Goal: Use online tool/utility: Utilize a website feature to perform a specific function

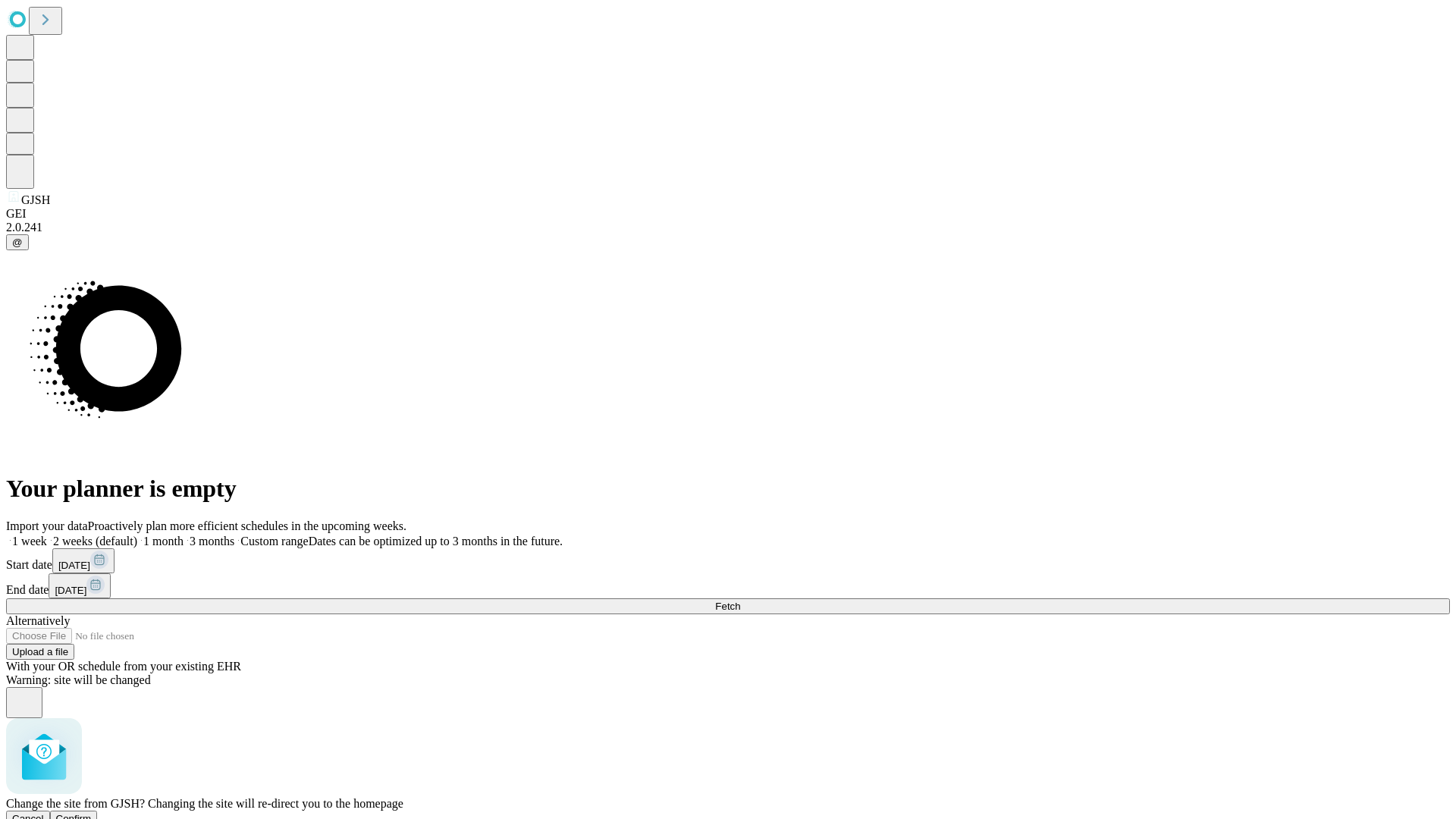
click at [92, 813] on span "Confirm" at bounding box center [74, 819] width 35 height 11
click at [137, 535] on label "2 weeks (default)" at bounding box center [92, 541] width 90 height 13
click at [740, 601] on span "Fetch" at bounding box center [727, 606] width 25 height 11
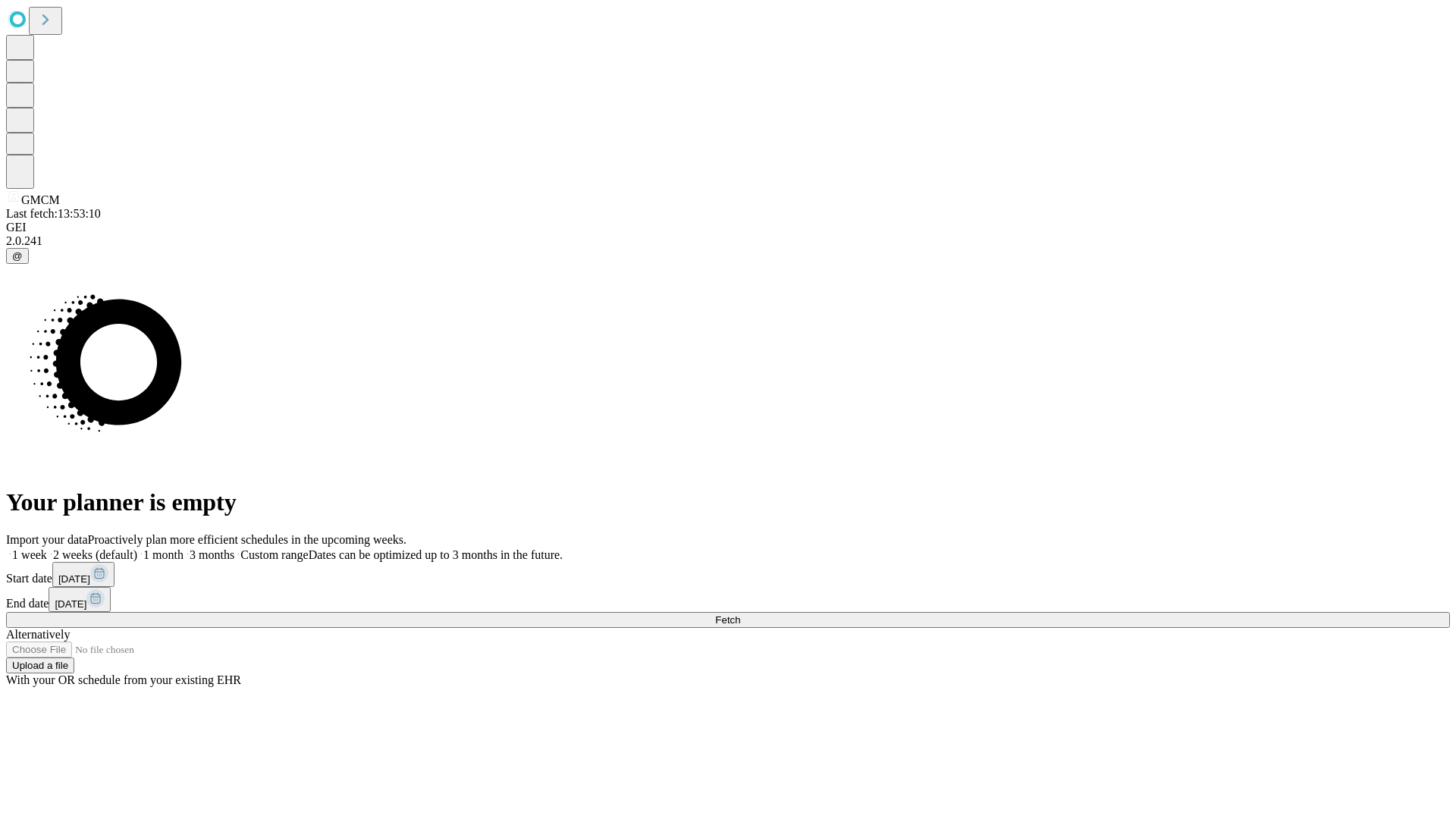
click at [137, 548] on label "2 weeks (default)" at bounding box center [92, 555] width 90 height 13
click at [740, 614] on span "Fetch" at bounding box center [727, 620] width 25 height 11
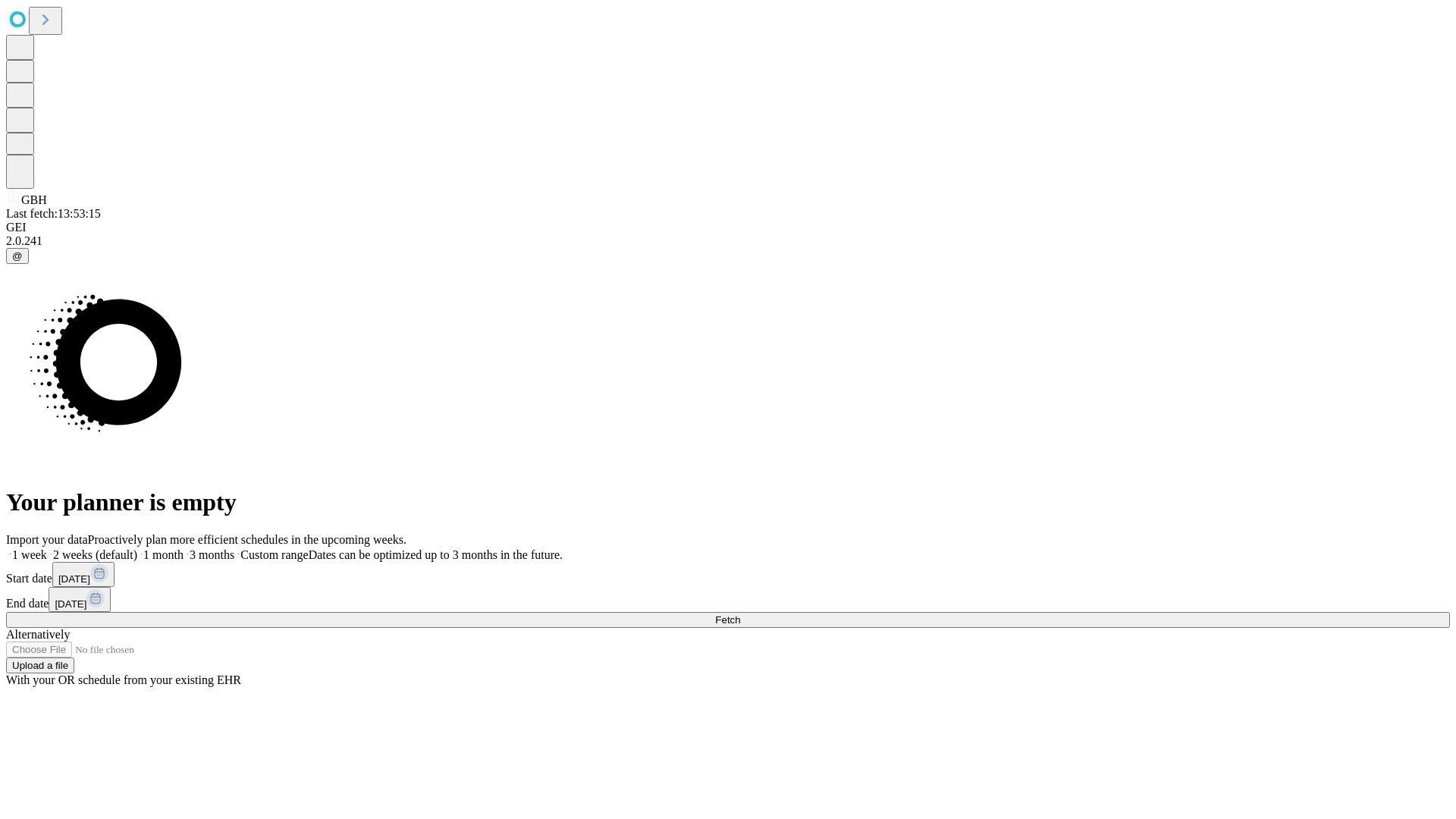
click at [137, 548] on label "2 weeks (default)" at bounding box center [92, 555] width 90 height 13
click at [740, 614] on span "Fetch" at bounding box center [727, 620] width 25 height 11
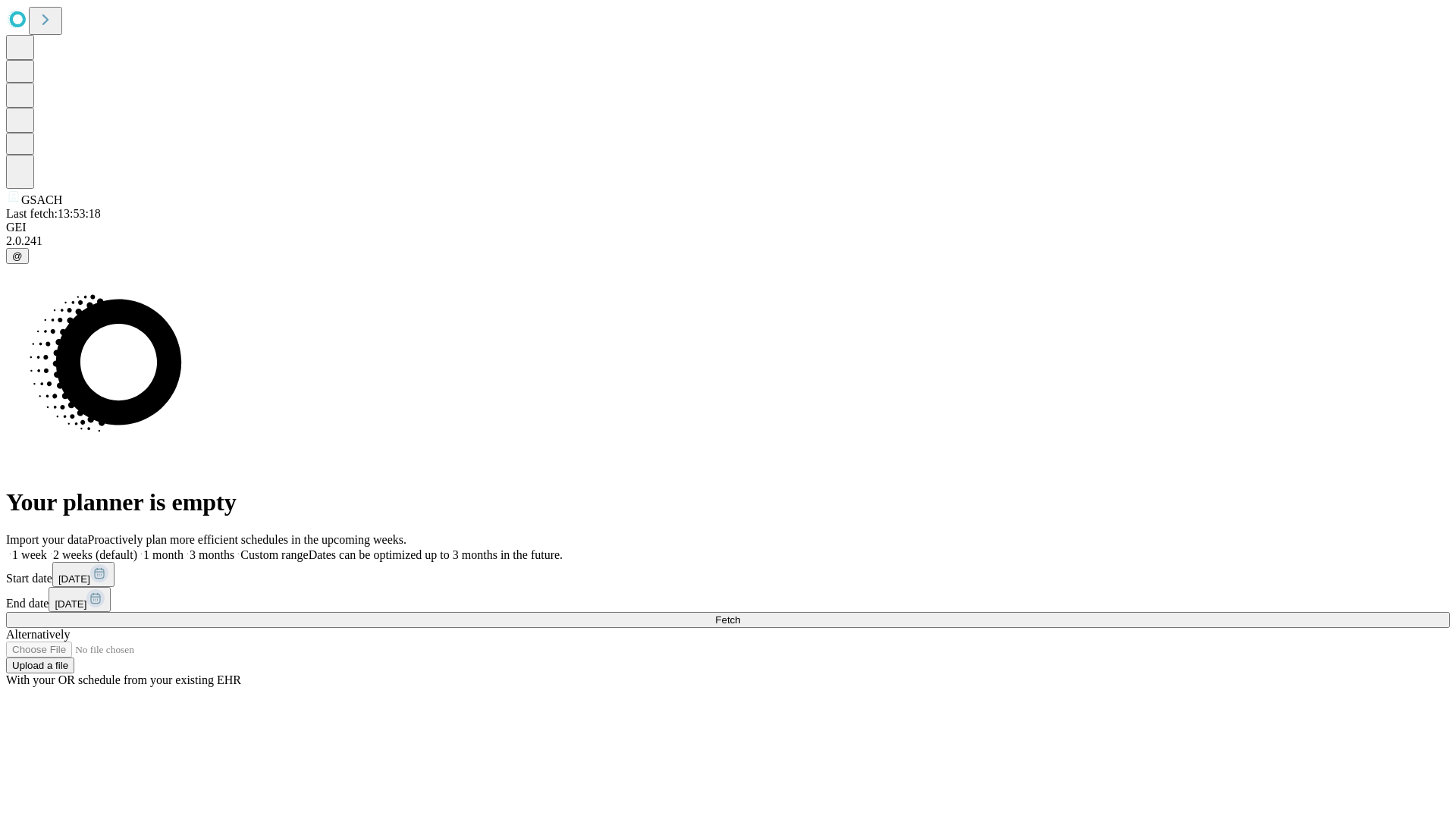
click at [137, 548] on label "2 weeks (default)" at bounding box center [92, 555] width 90 height 13
click at [740, 614] on span "Fetch" at bounding box center [727, 620] width 25 height 11
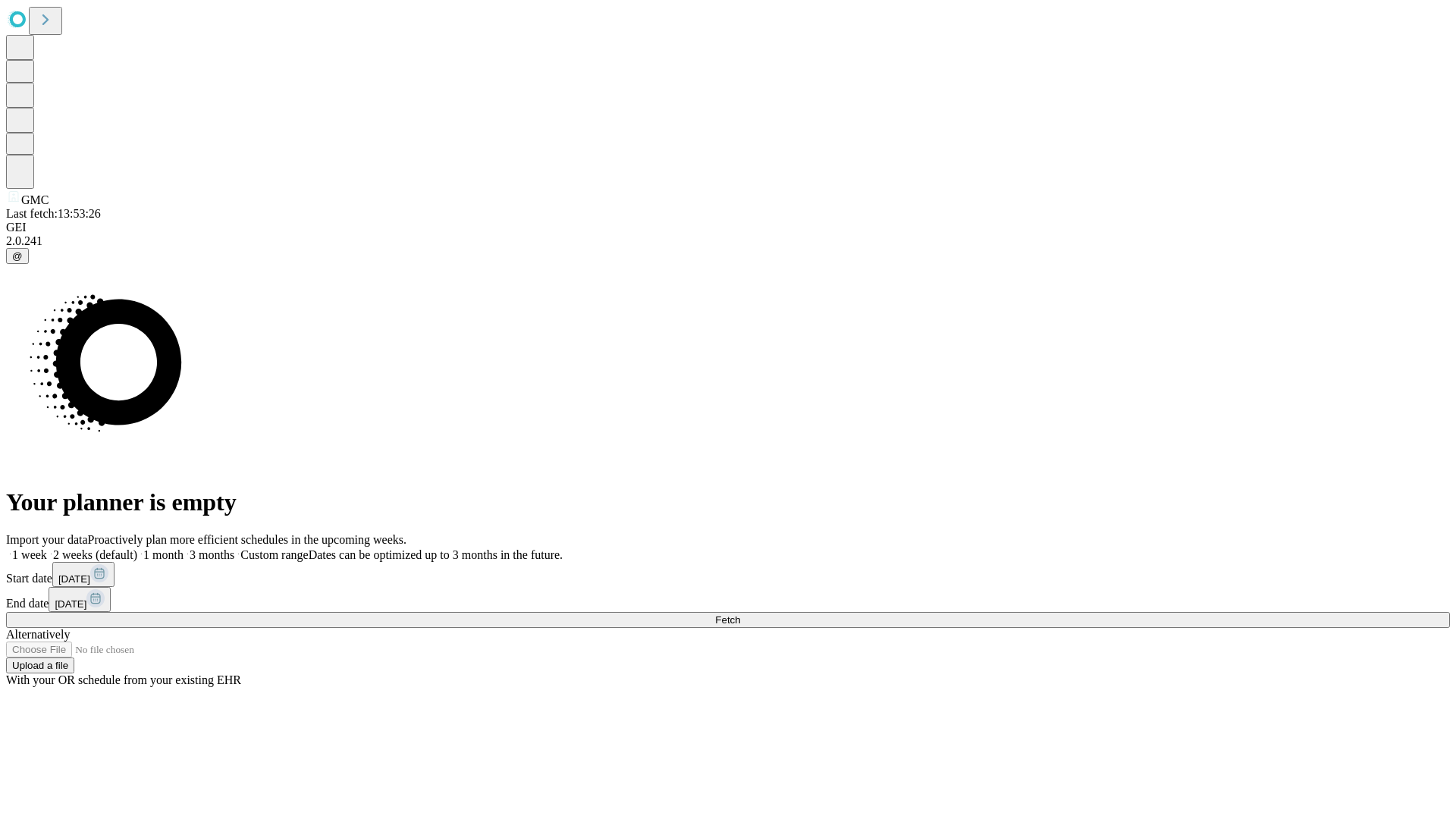
click at [137, 548] on label "2 weeks (default)" at bounding box center [92, 555] width 90 height 13
click at [740, 614] on span "Fetch" at bounding box center [727, 620] width 25 height 11
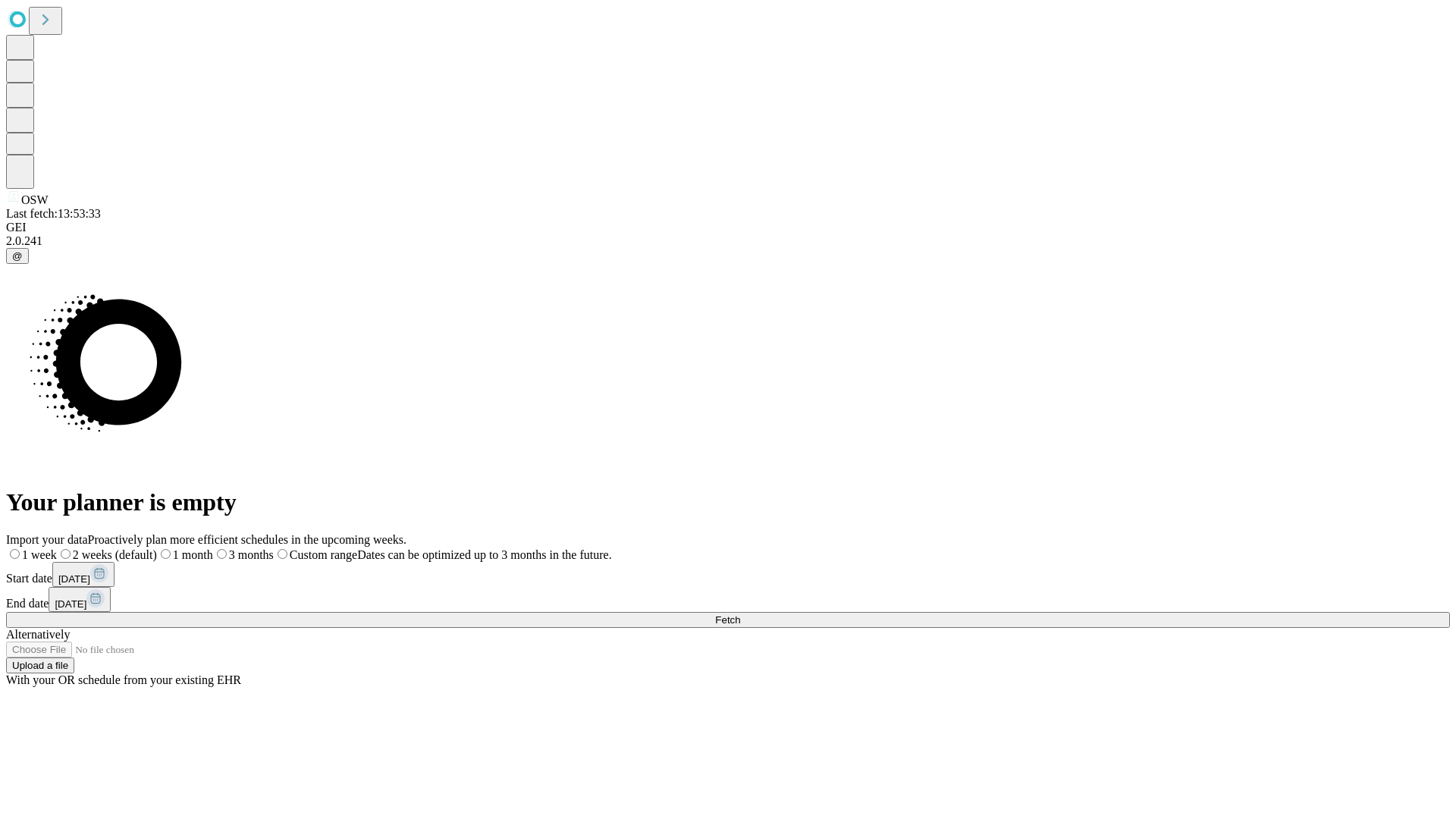
click at [740, 614] on span "Fetch" at bounding box center [727, 620] width 25 height 11
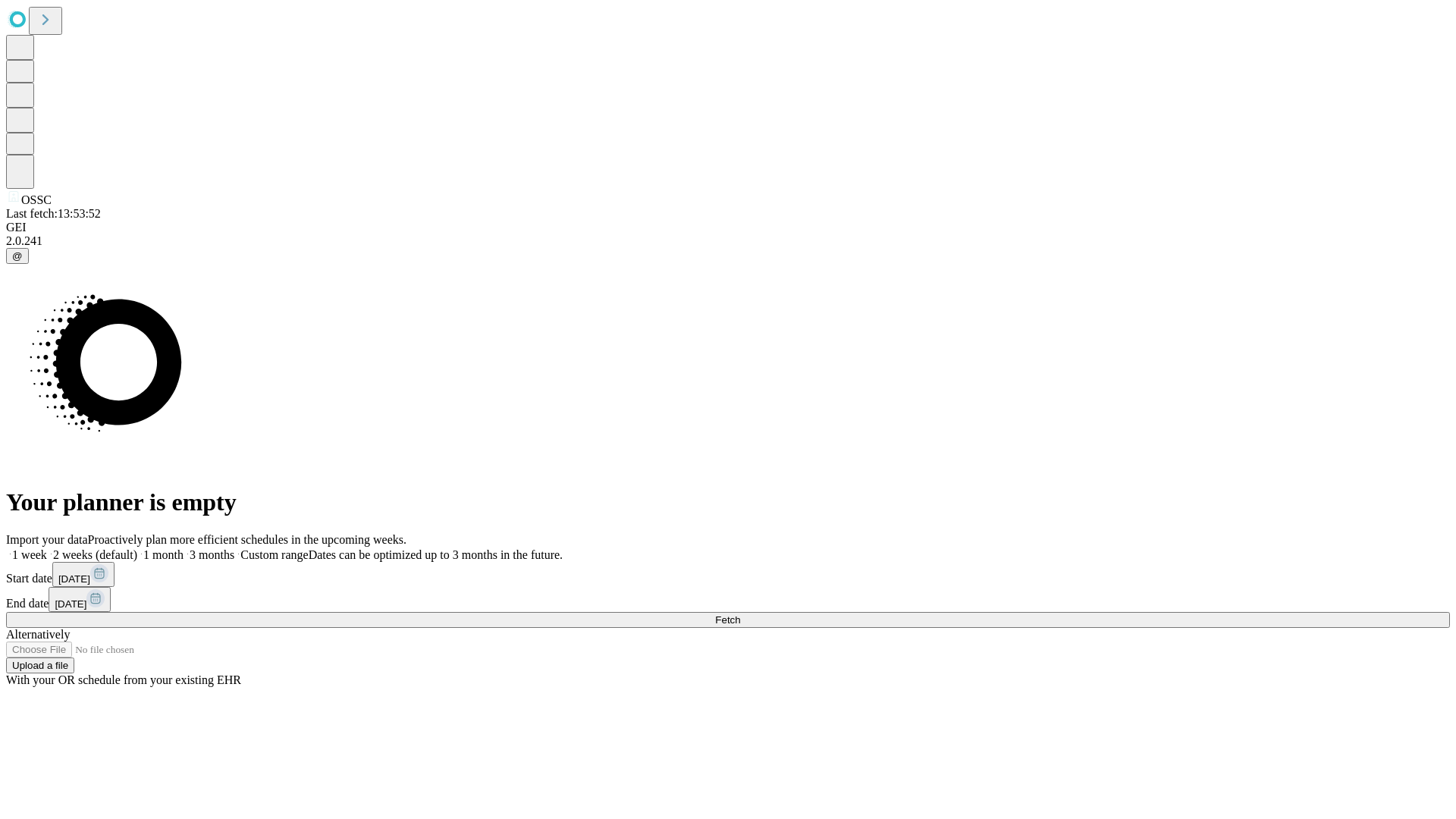
click at [137, 548] on label "2 weeks (default)" at bounding box center [92, 555] width 90 height 13
click at [740, 614] on span "Fetch" at bounding box center [727, 620] width 25 height 11
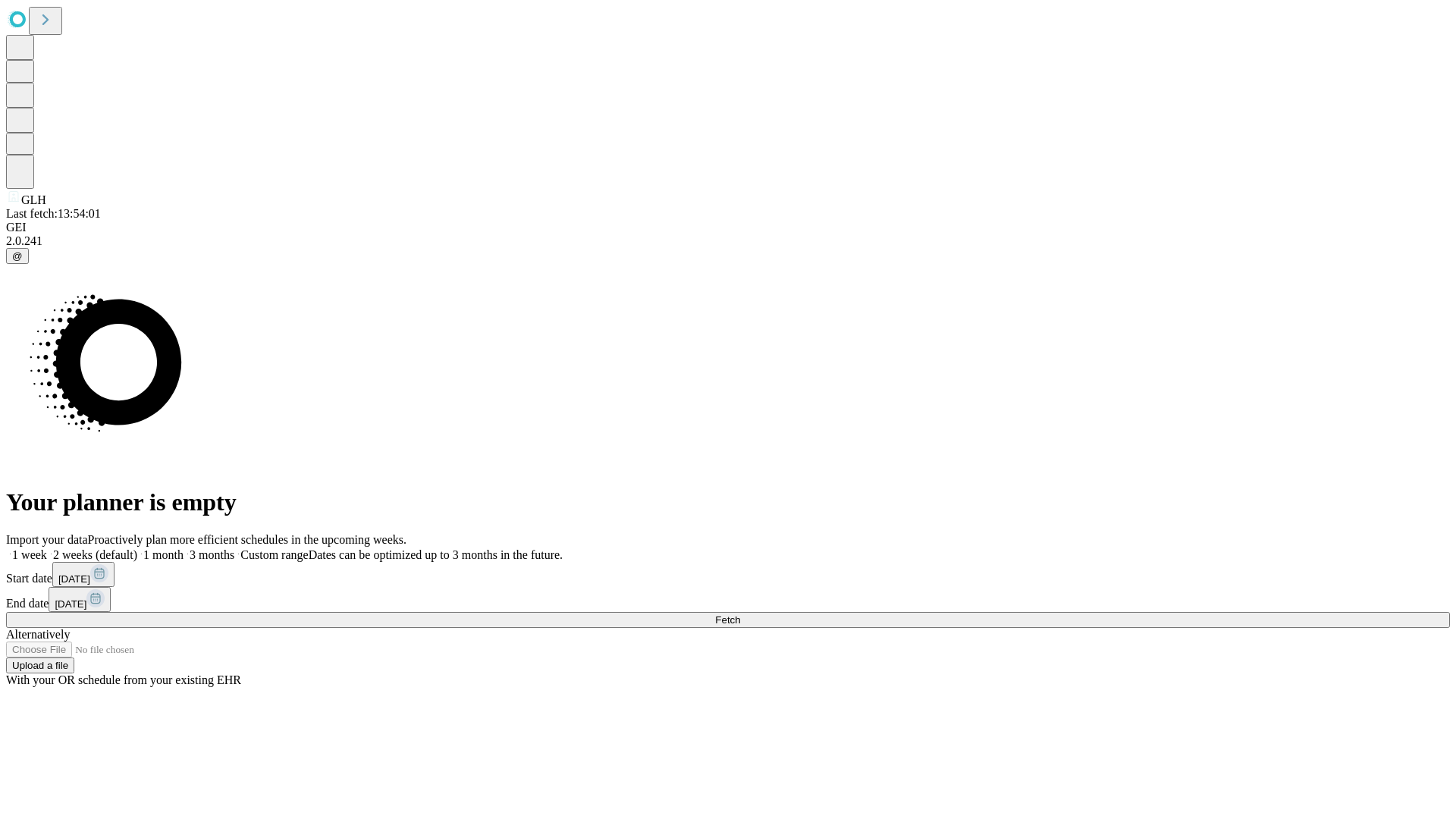
click at [740, 614] on span "Fetch" at bounding box center [727, 620] width 25 height 11
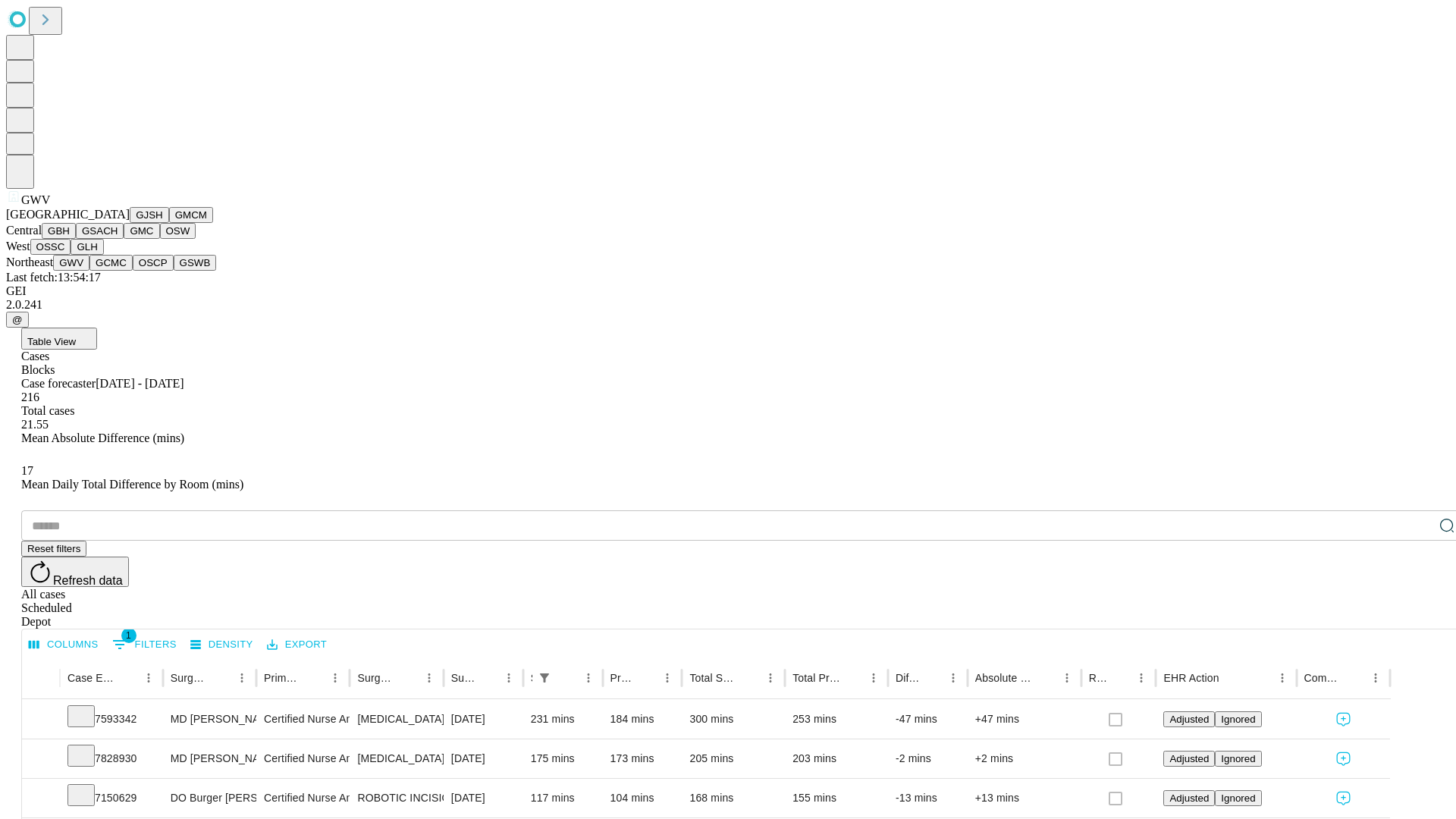
click at [118, 271] on button "GCMC" at bounding box center [111, 263] width 43 height 16
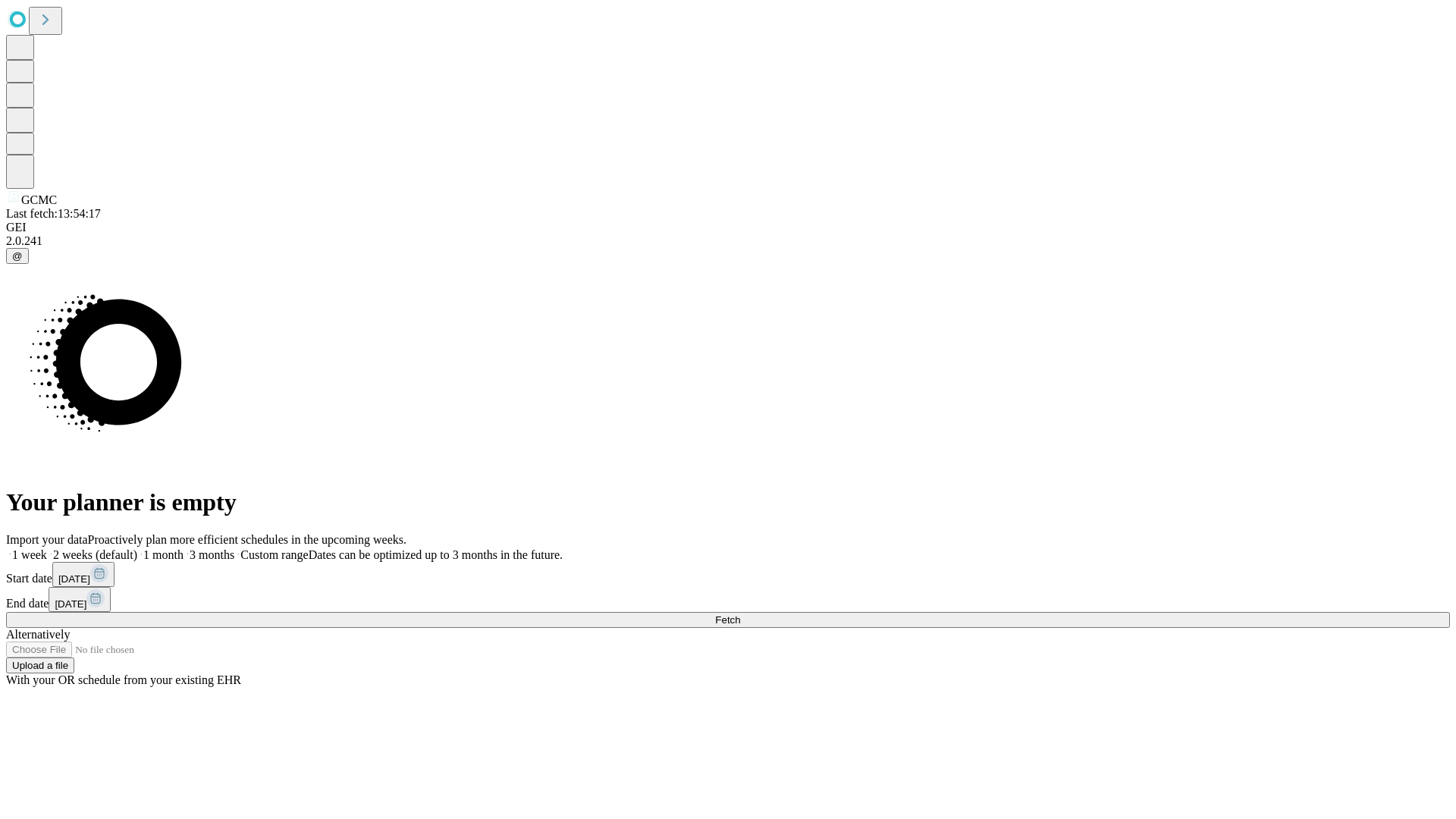
click at [740, 614] on span "Fetch" at bounding box center [727, 620] width 25 height 11
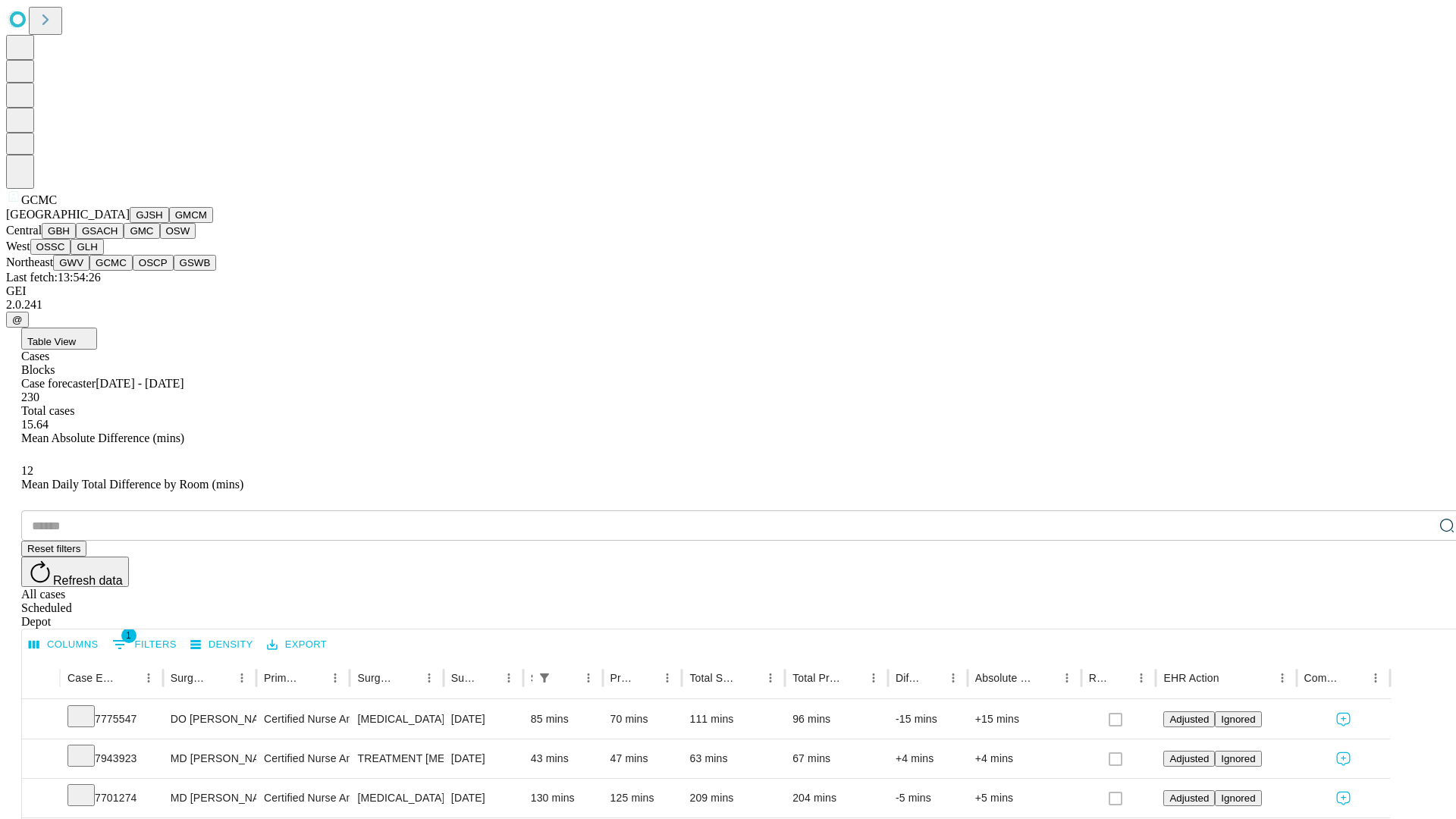
click at [133, 271] on button "OSCP" at bounding box center [153, 263] width 41 height 16
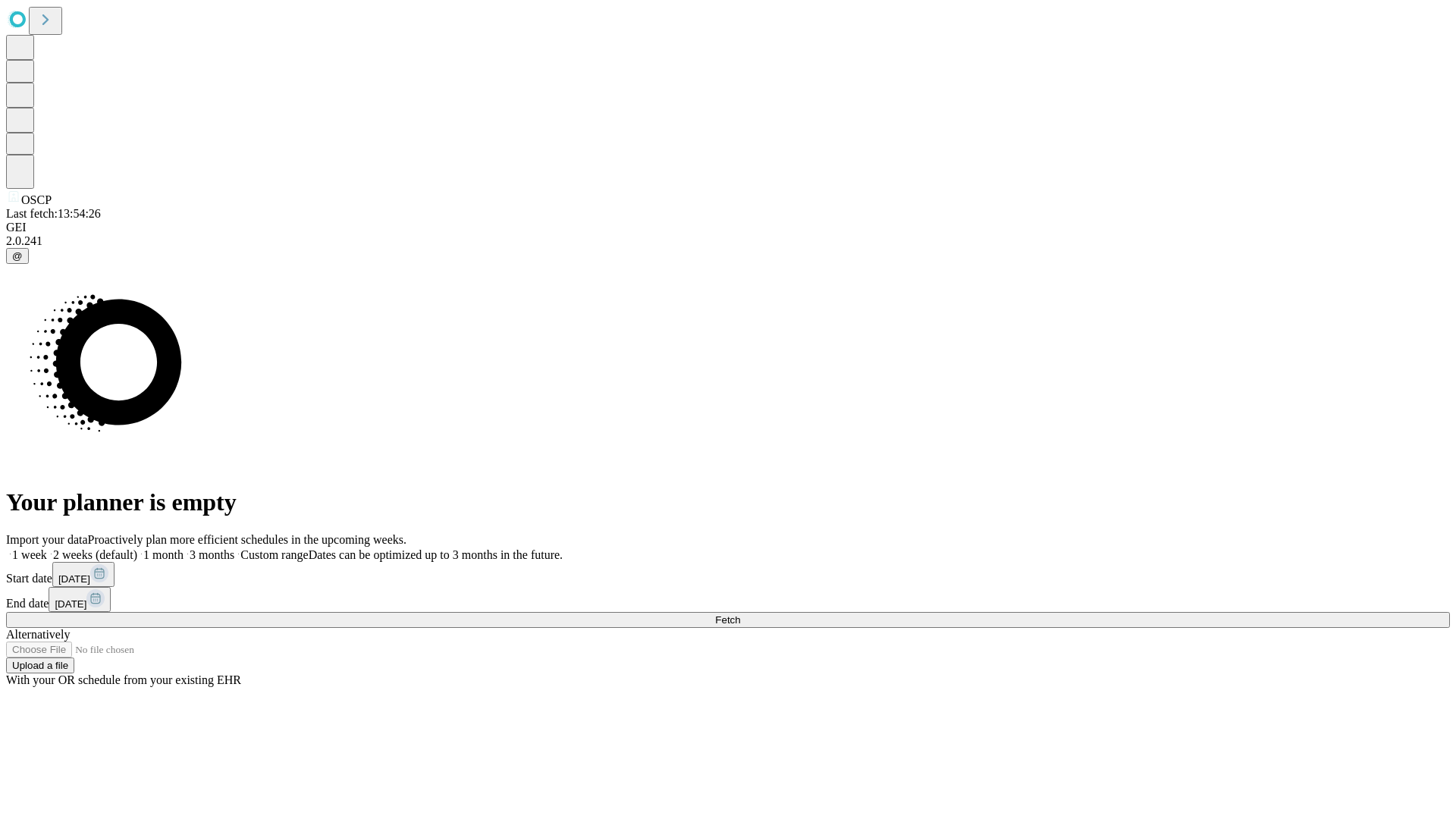
click at [137, 548] on label "2 weeks (default)" at bounding box center [92, 555] width 90 height 13
click at [740, 614] on span "Fetch" at bounding box center [727, 620] width 25 height 11
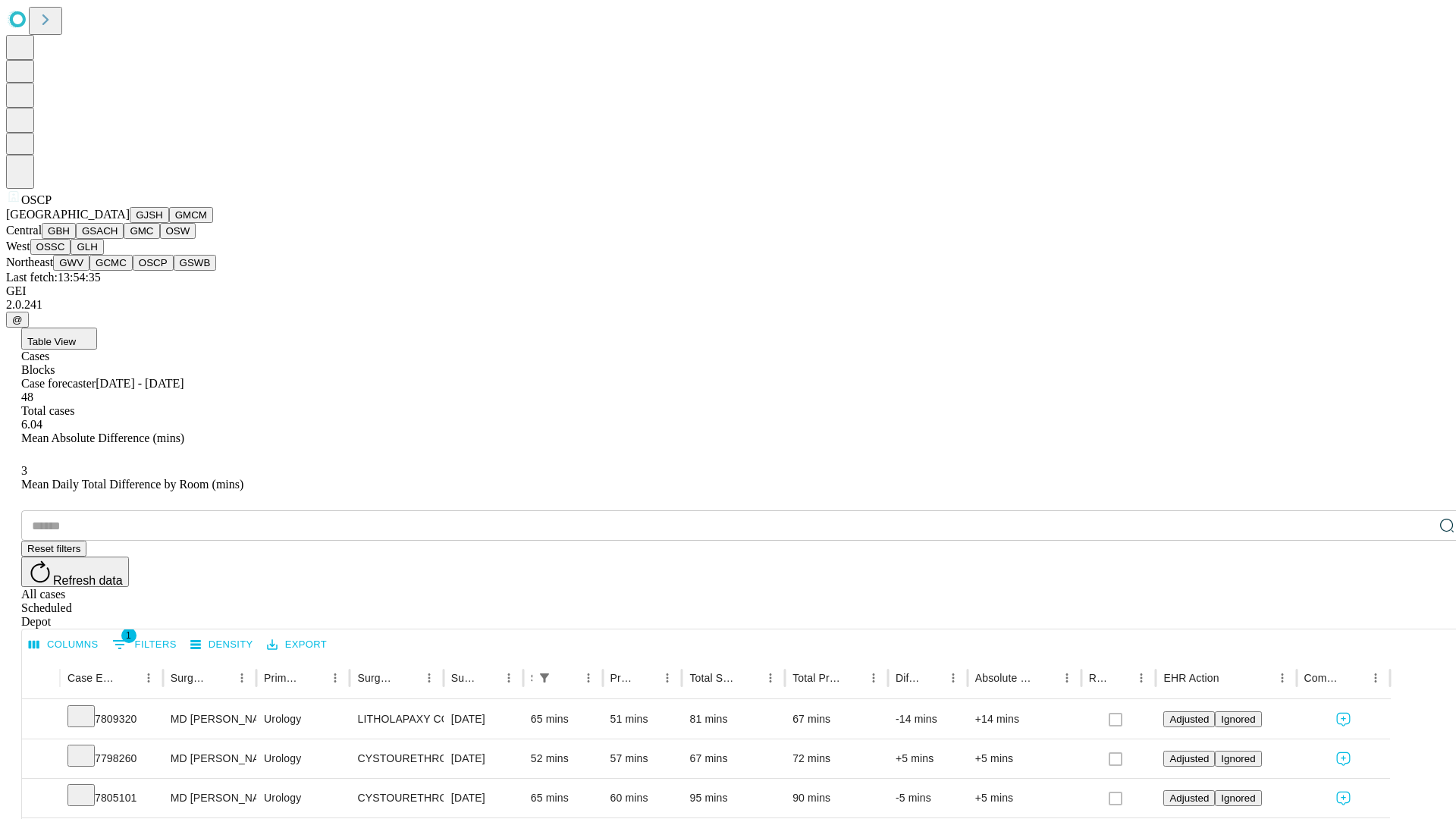
click at [174, 271] on button "GSWB" at bounding box center [196, 263] width 43 height 16
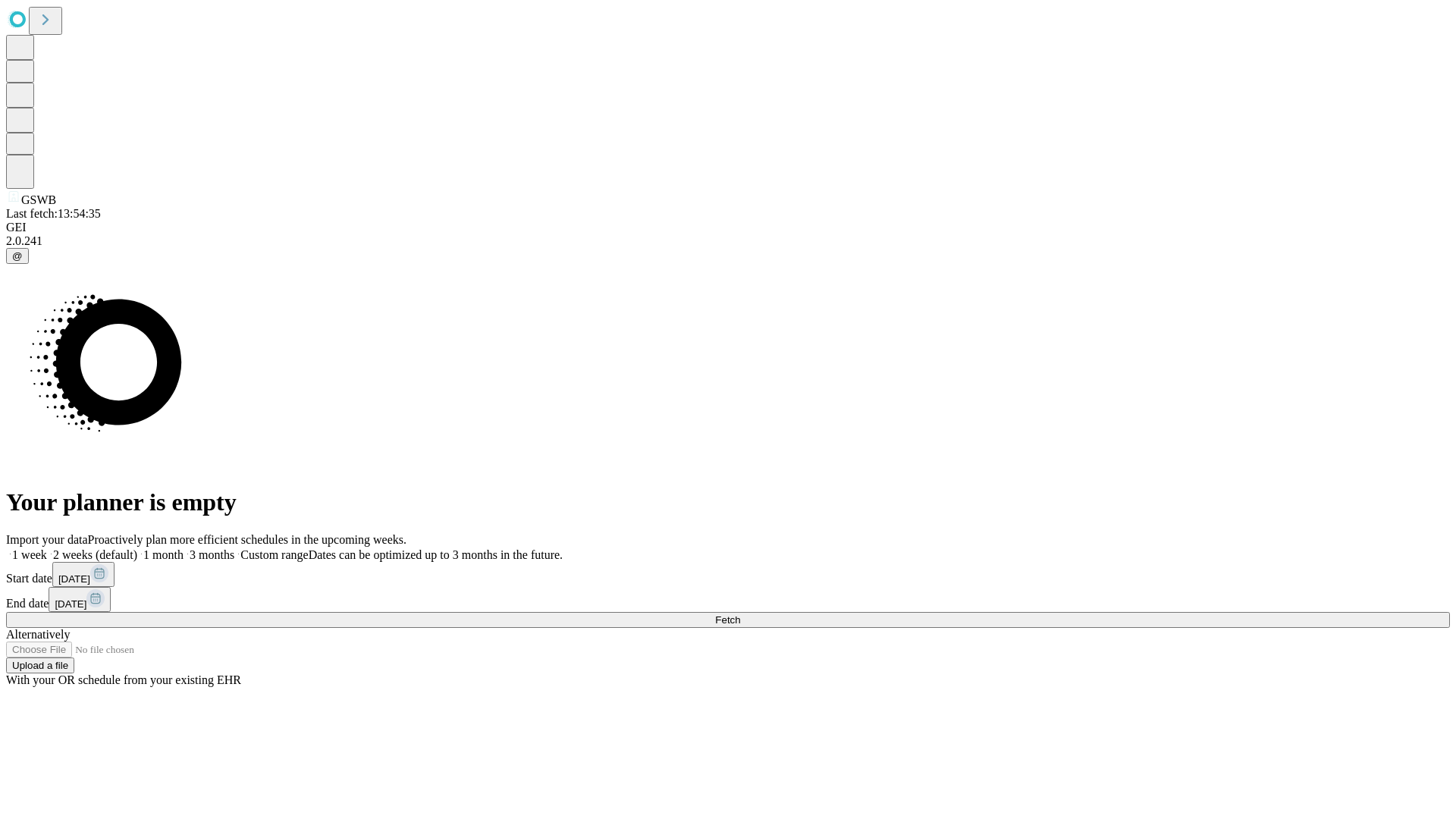
click at [740, 614] on span "Fetch" at bounding box center [727, 620] width 25 height 11
